Goal: Check status: Check status

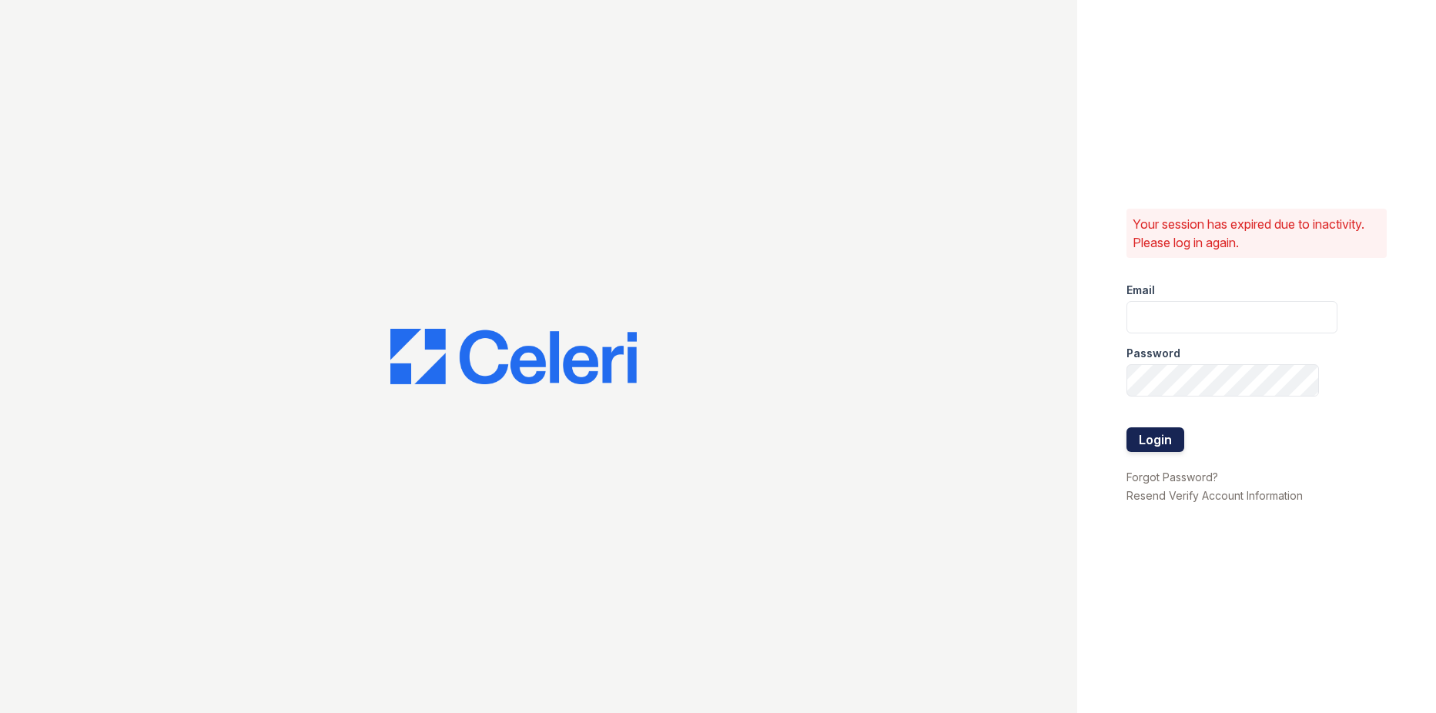
type input "[EMAIL_ADDRESS][DOMAIN_NAME]"
click at [1168, 441] on button "Login" at bounding box center [1156, 439] width 58 height 25
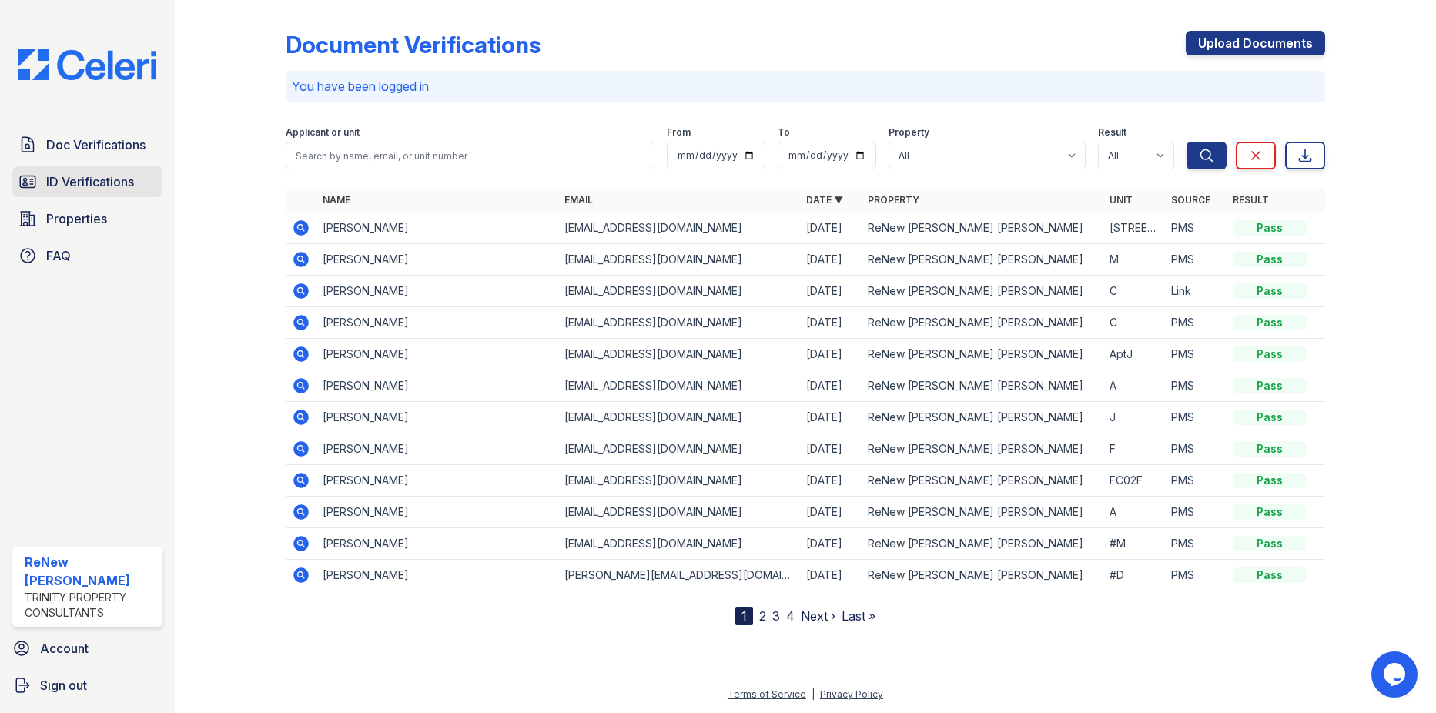
click at [70, 187] on span "ID Verifications" at bounding box center [90, 182] width 88 height 18
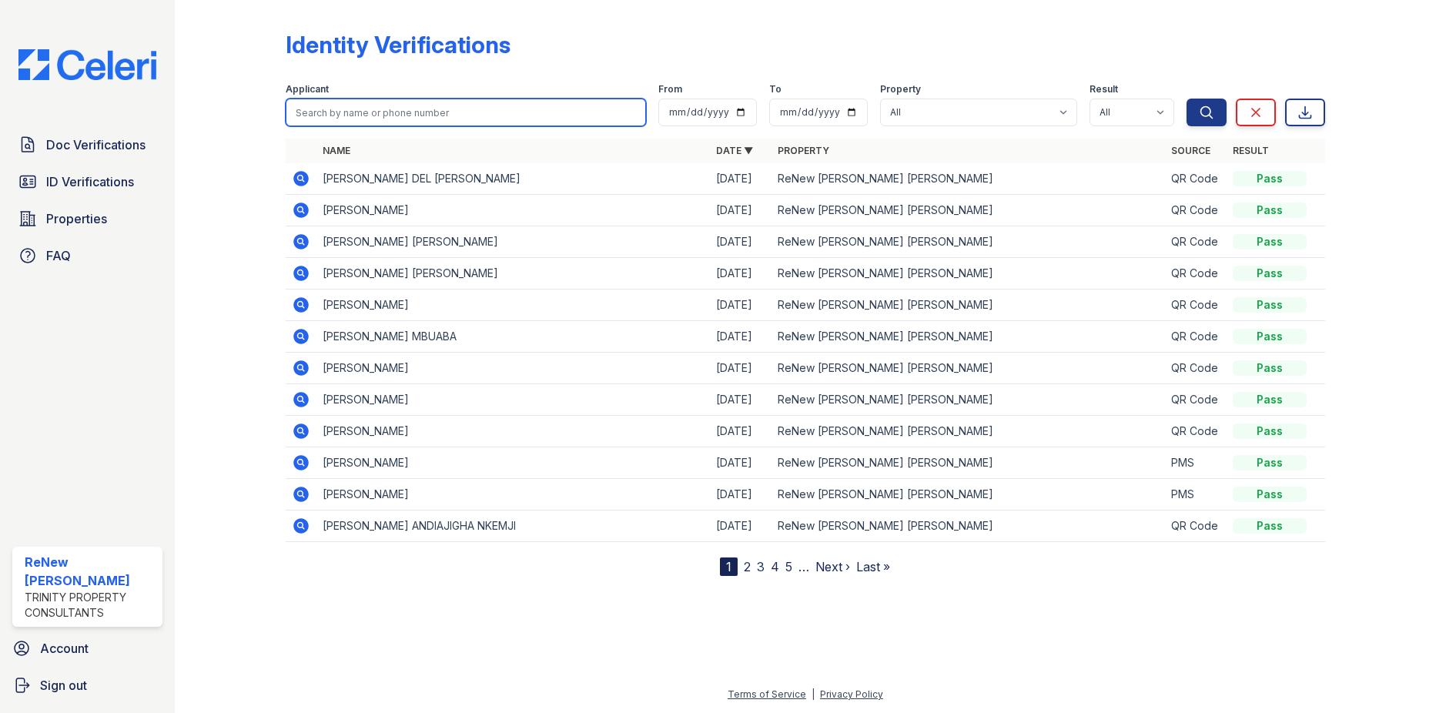
click at [400, 113] on input "search" at bounding box center [466, 113] width 360 height 28
click at [298, 208] on icon at bounding box center [301, 210] width 18 height 18
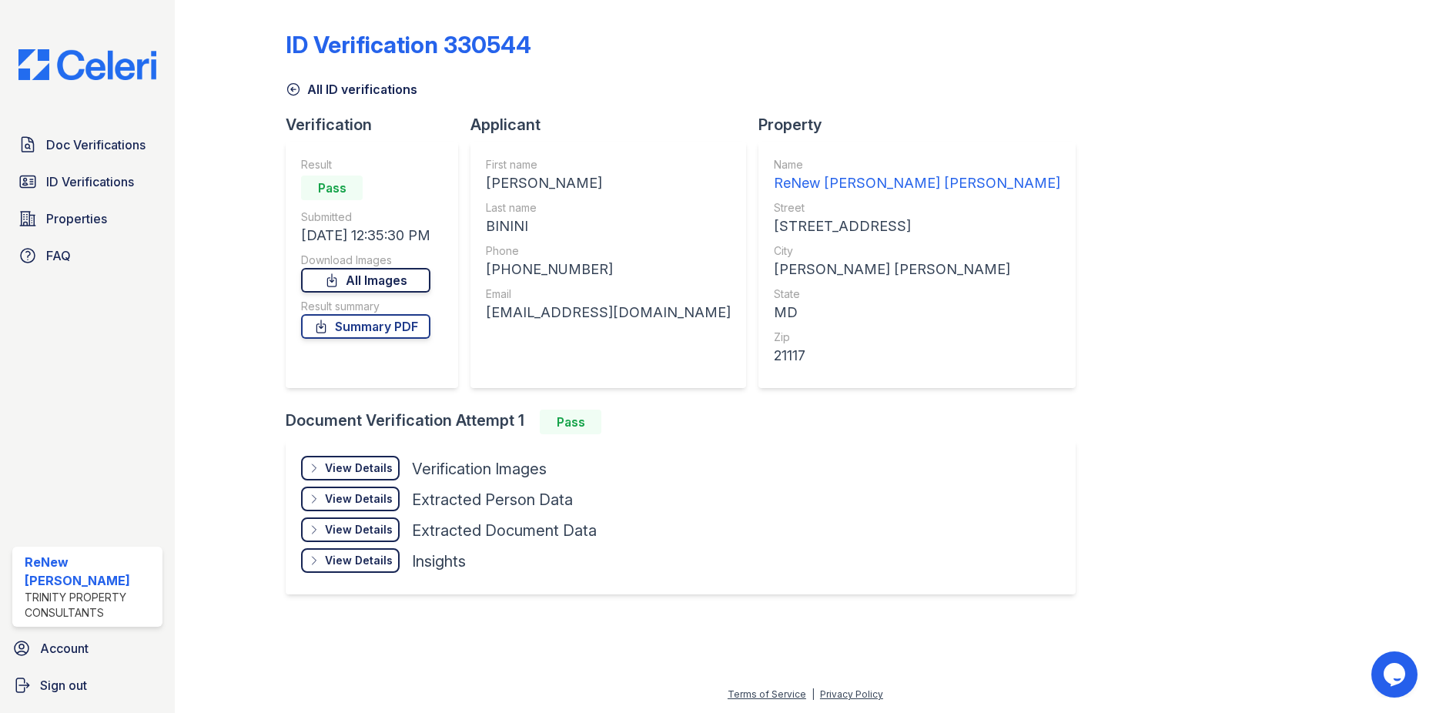
click at [378, 273] on link "All Images" at bounding box center [365, 280] width 129 height 25
